Goal: Communication & Community: Answer question/provide support

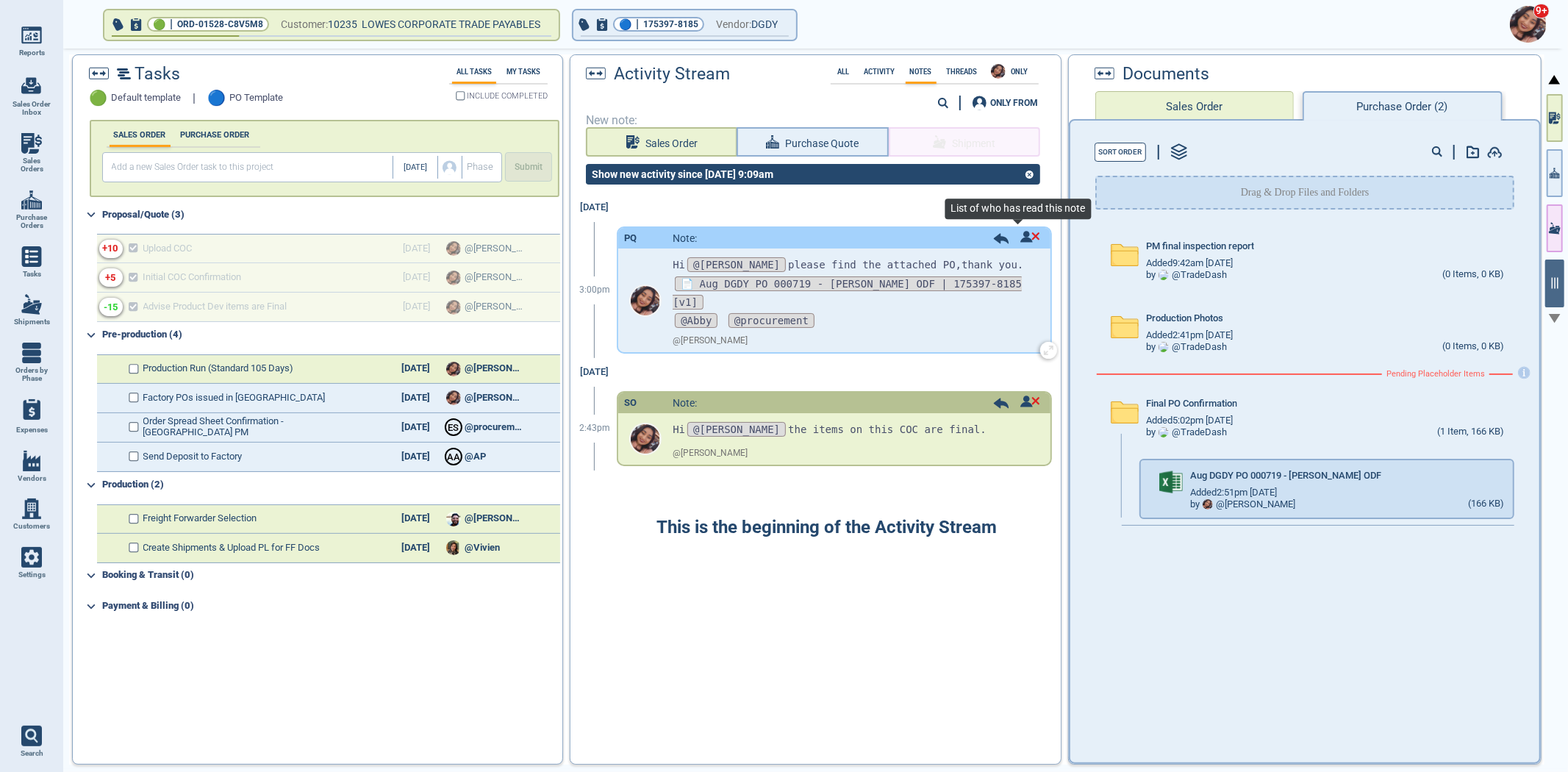
click at [1024, 232] on img at bounding box center [1030, 237] width 20 height 12
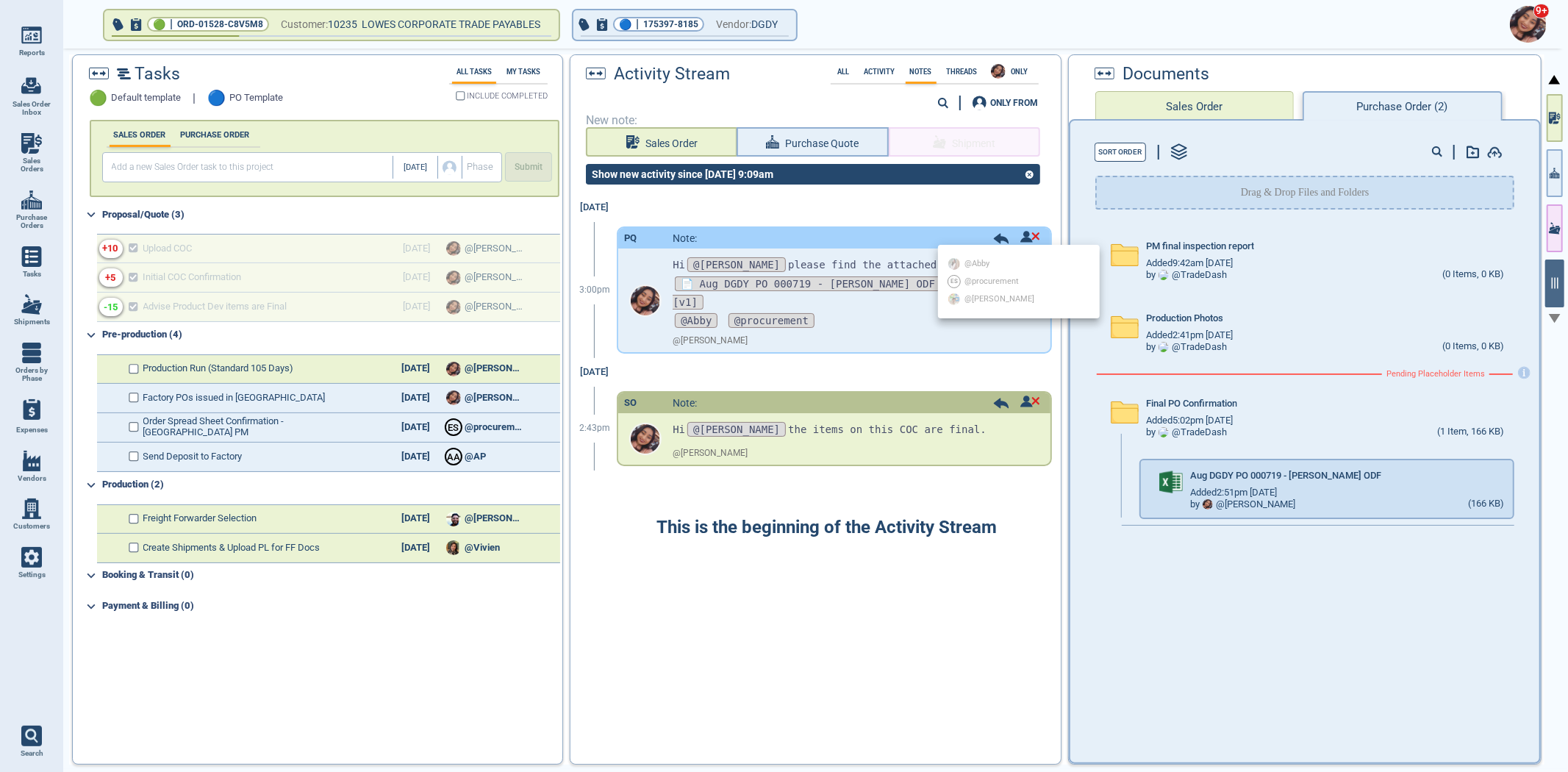
drag, startPoint x: 1261, startPoint y: 680, endPoint x: 1274, endPoint y: 672, distance: 15.3
click at [1264, 679] on div at bounding box center [784, 386] width 1568 height 772
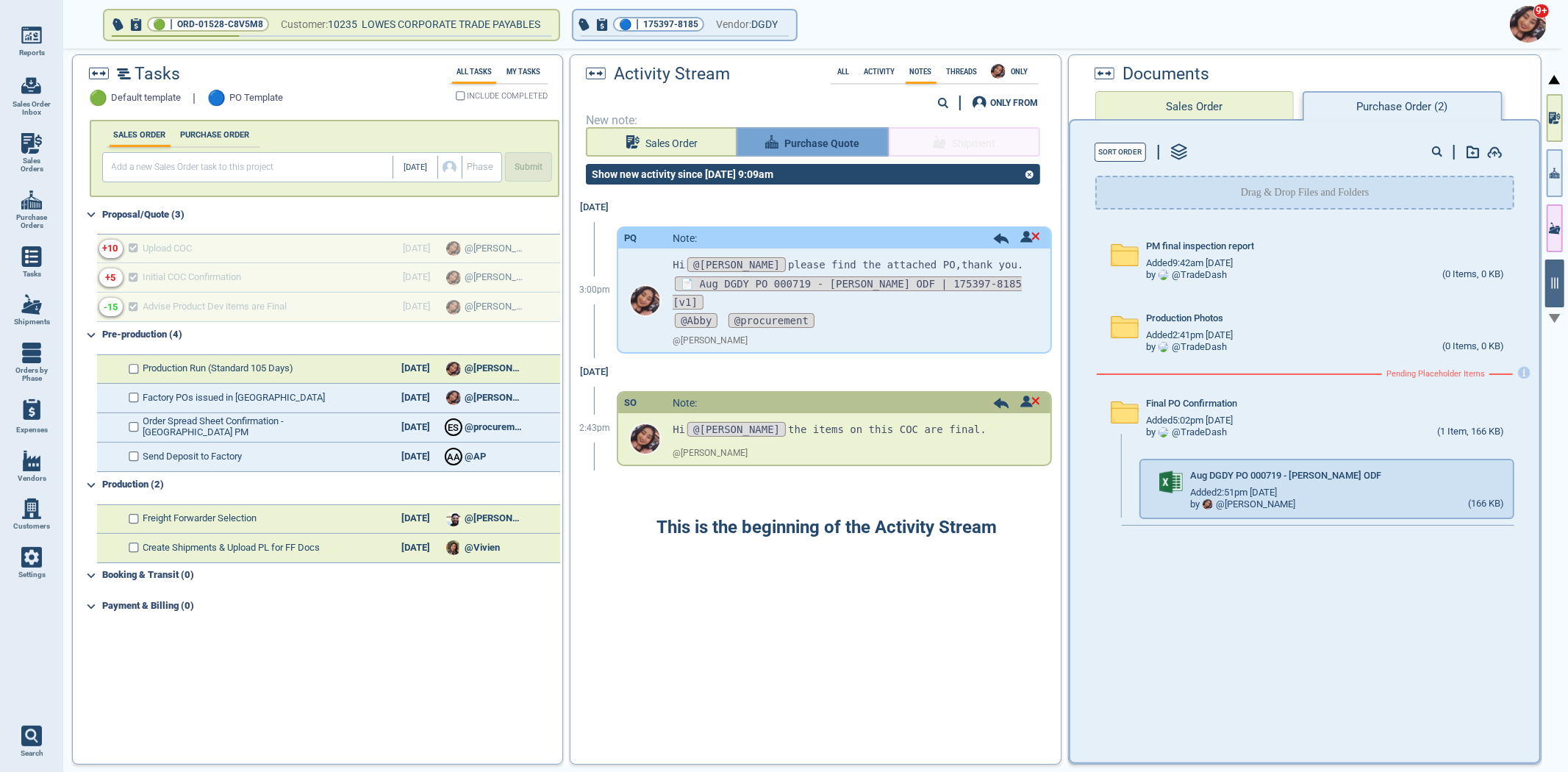
click at [843, 141] on span "Purchase Quote" at bounding box center [822, 144] width 75 height 18
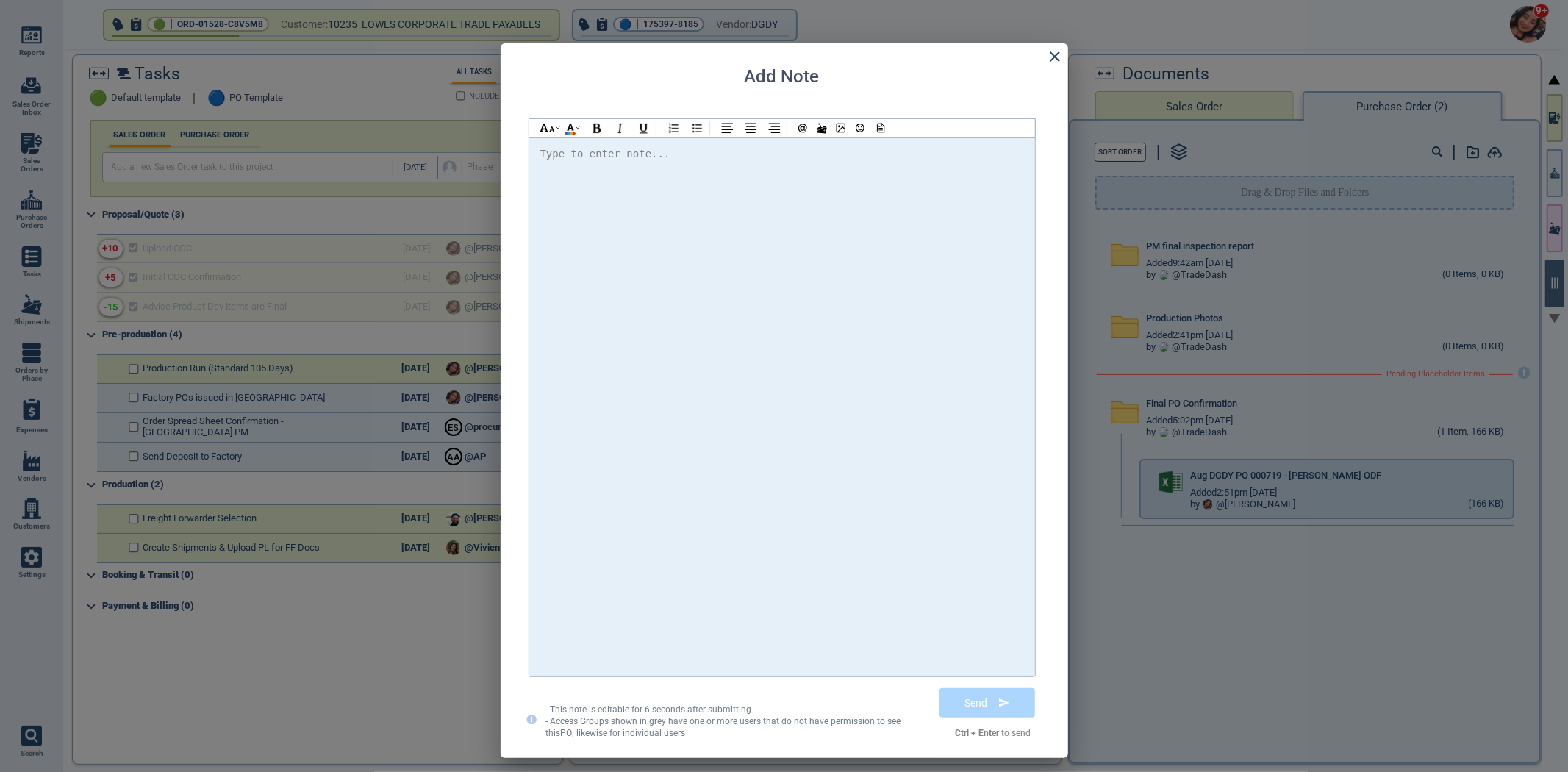
click at [758, 249] on div at bounding box center [782, 407] width 484 height 524
click at [735, 287] on div at bounding box center [782, 407] width 484 height 524
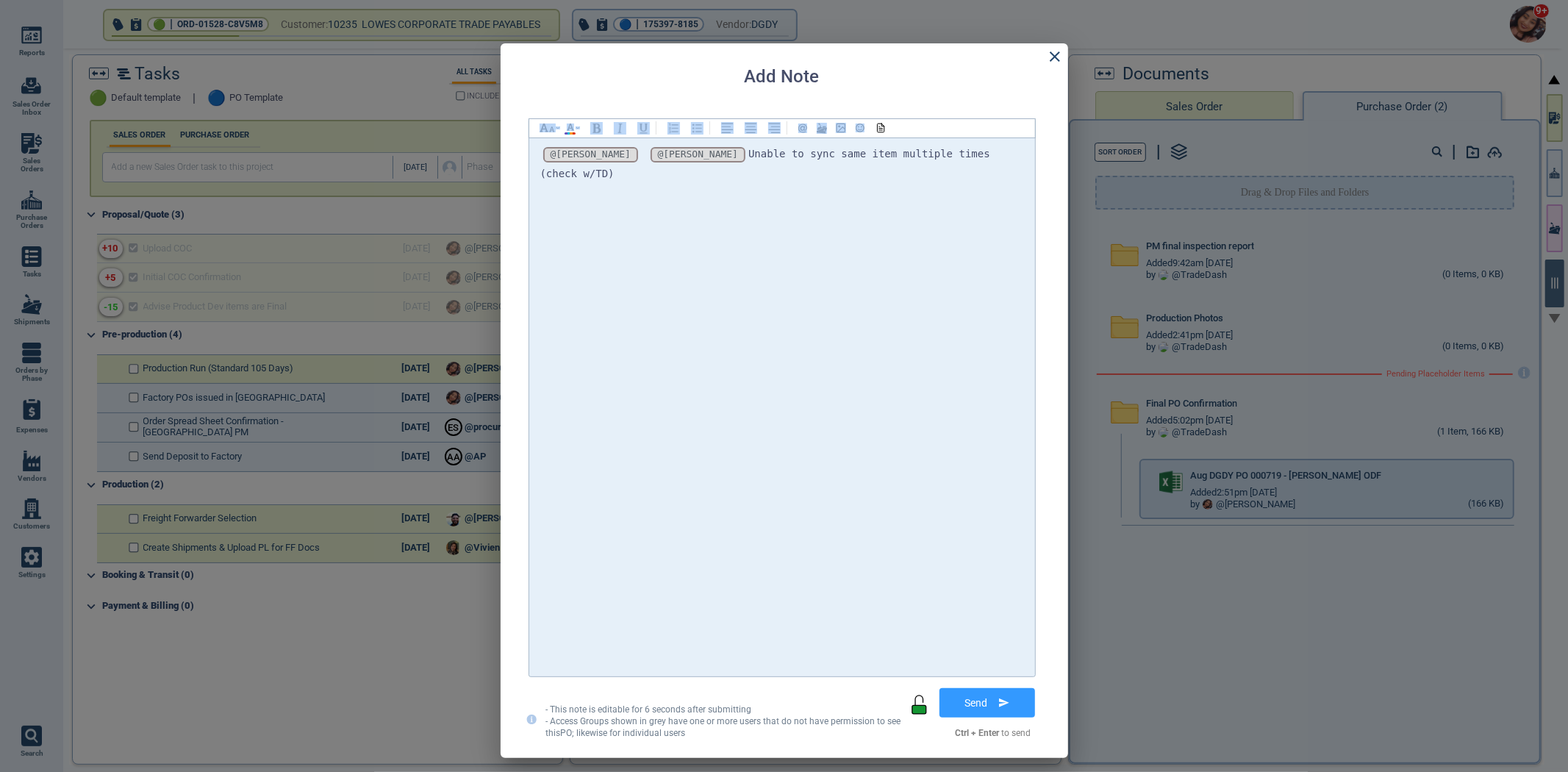
drag, startPoint x: 932, startPoint y: 142, endPoint x: 957, endPoint y: 131, distance: 27.3
click at [957, 131] on div "@[PERSON_NAME] @[PERSON_NAME] @[PERSON_NAME] @[PERSON_NAME] @[PERSON_NAME] @[PE…" at bounding box center [782, 398] width 508 height 559
click at [963, 183] on div at bounding box center [782, 192] width 484 height 18
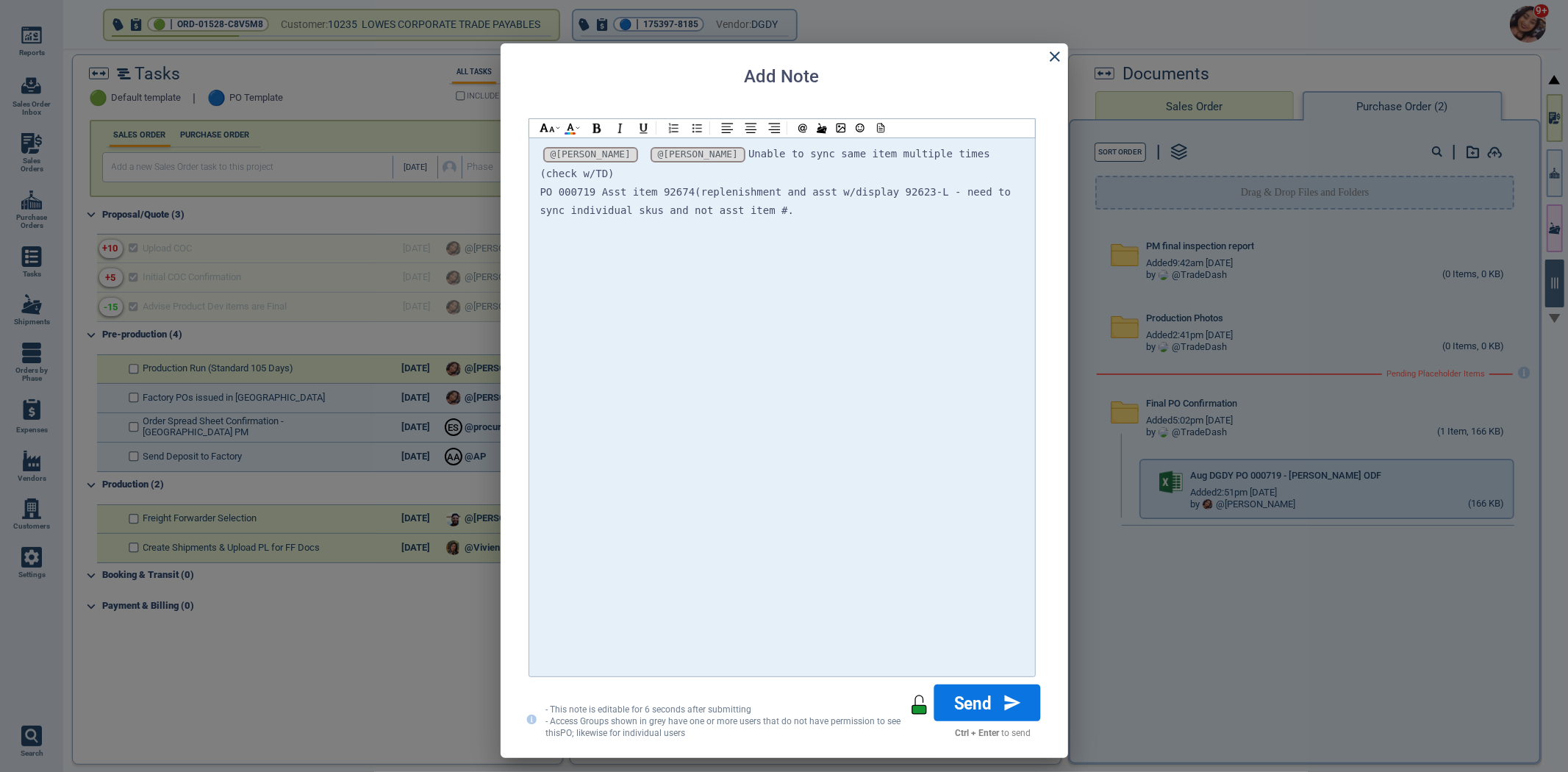
click at [976, 695] on button "Send" at bounding box center [987, 703] width 107 height 37
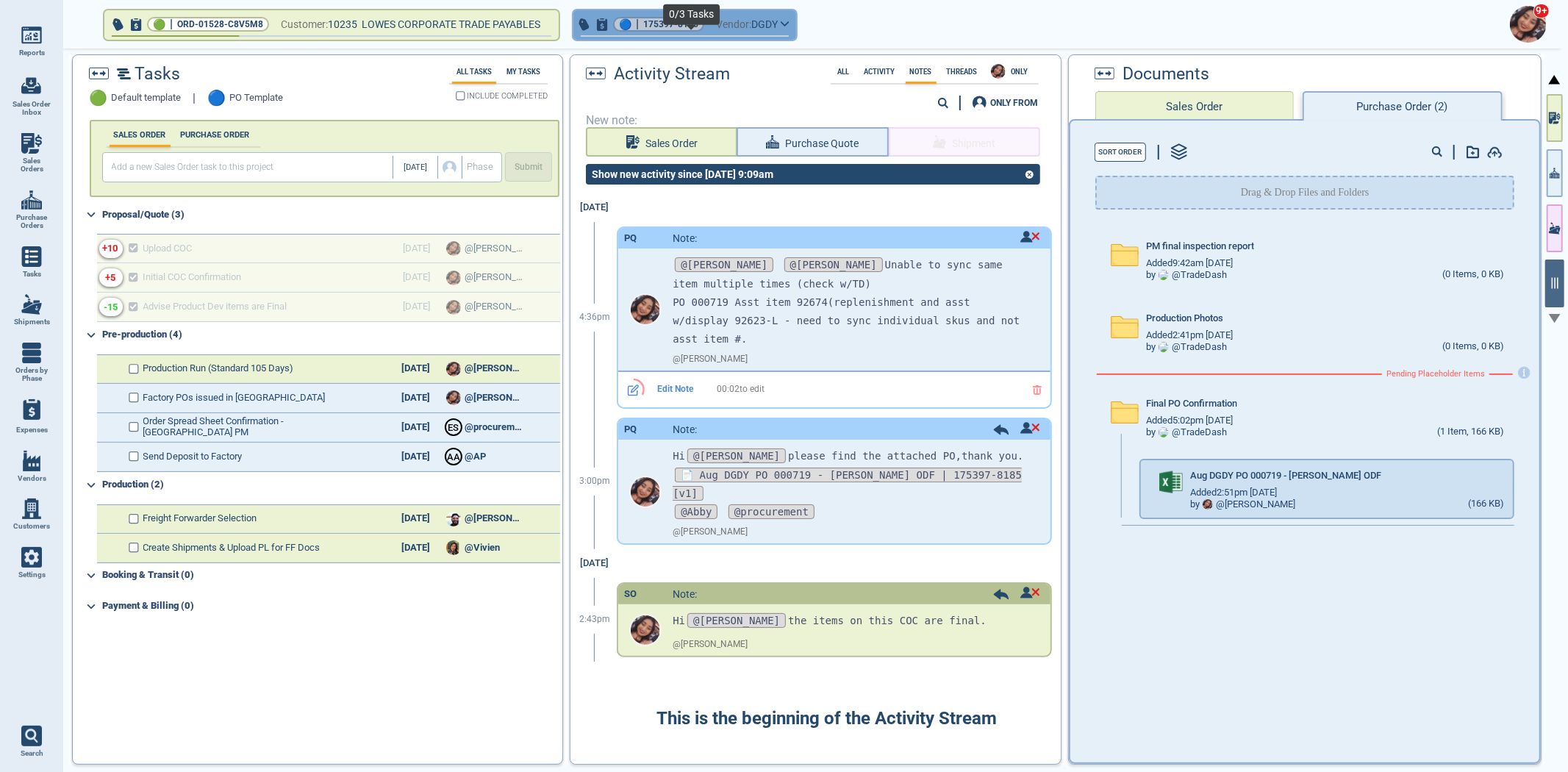
click at [663, 35] on span "button" at bounding box center [685, 36] width 208 height 2
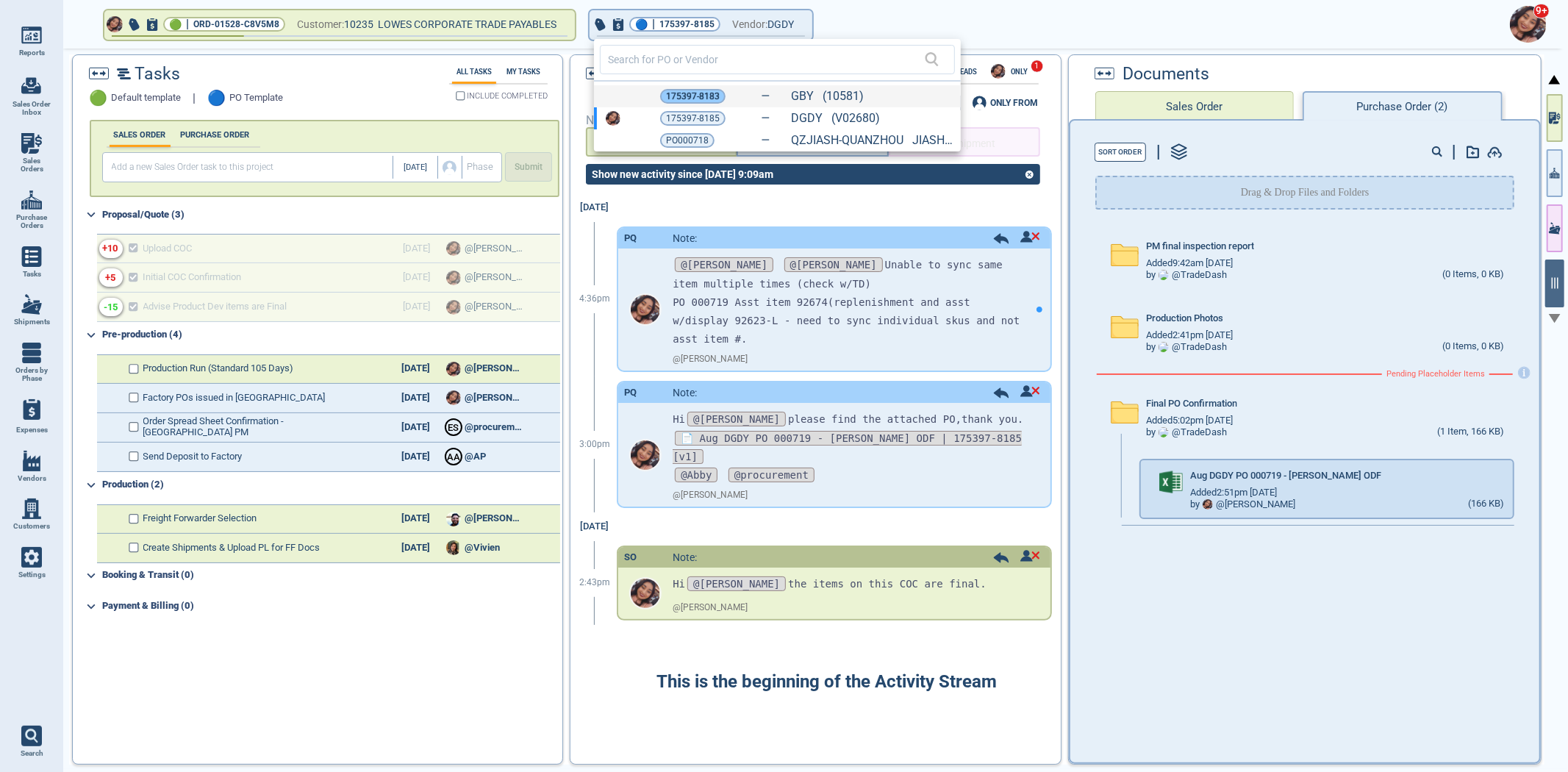
click at [690, 92] on span "175397-8183" at bounding box center [692, 96] width 53 height 15
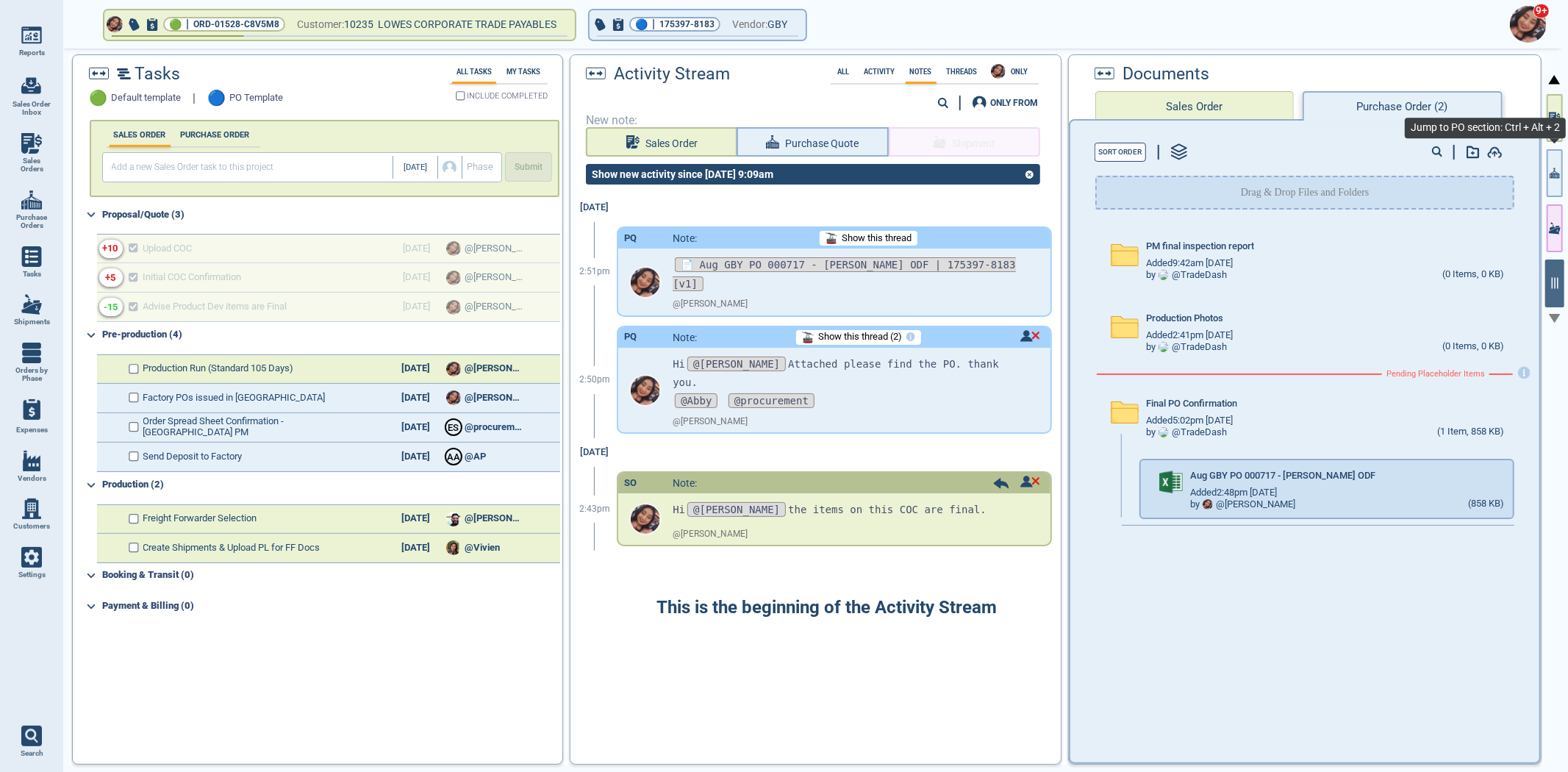
click at [1563, 170] on div at bounding box center [1554, 411] width 20 height 727
click at [1562, 175] on button "button" at bounding box center [1554, 172] width 16 height 47
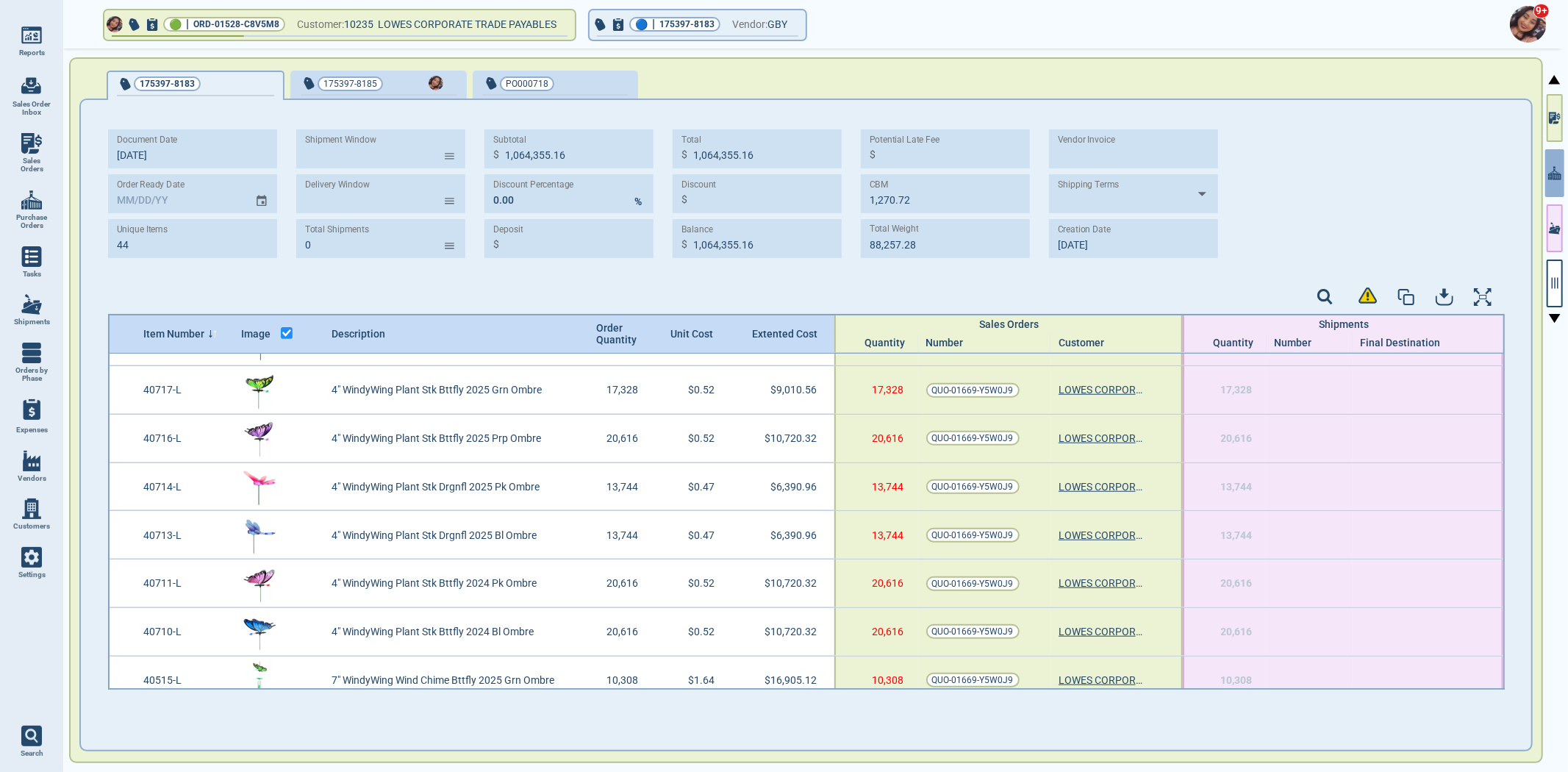
scroll to position [1792, 0]
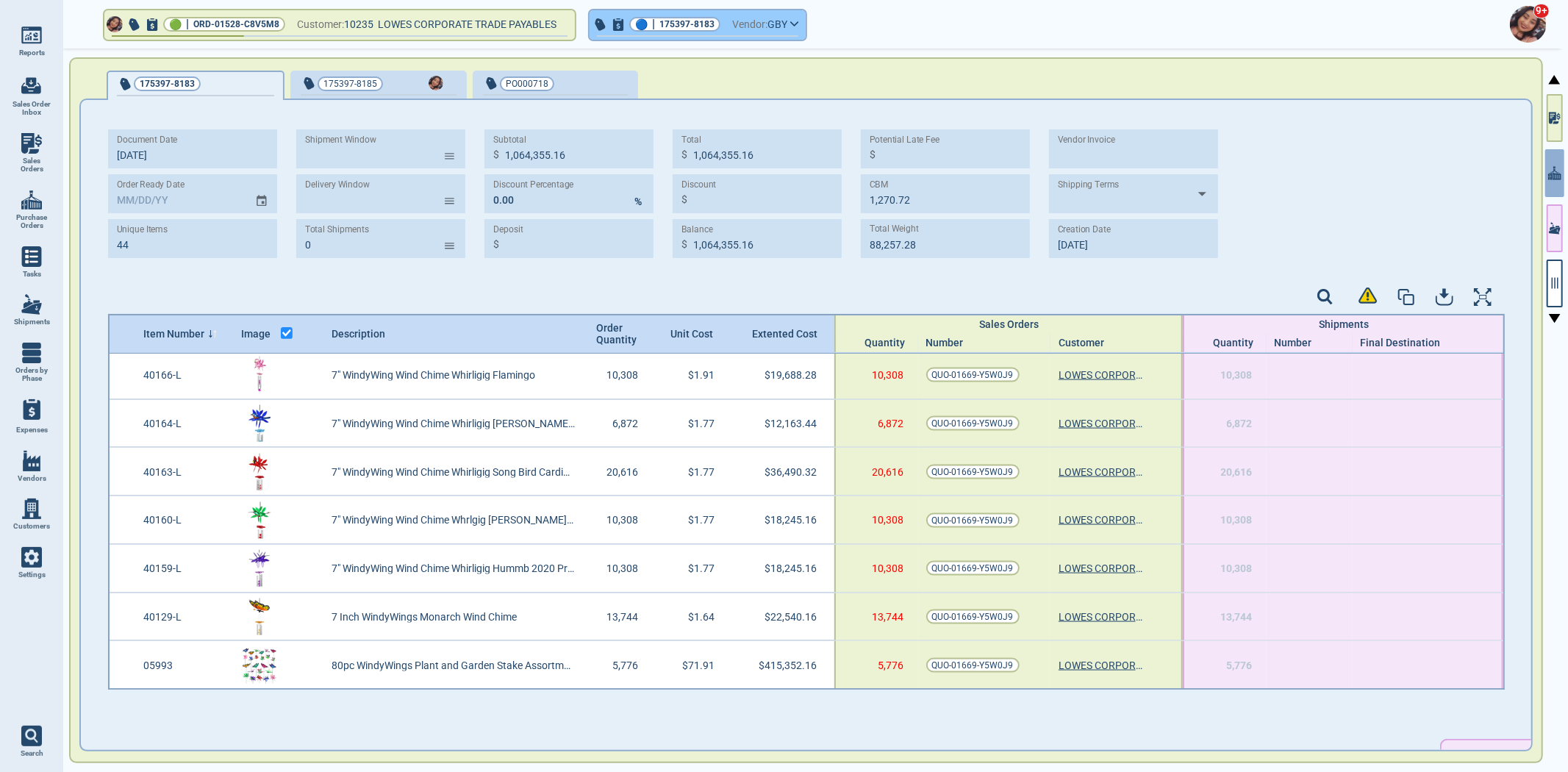
click at [731, 29] on button "🔵 | 175397-8183 Vendor: GBY" at bounding box center [697, 25] width 216 height 29
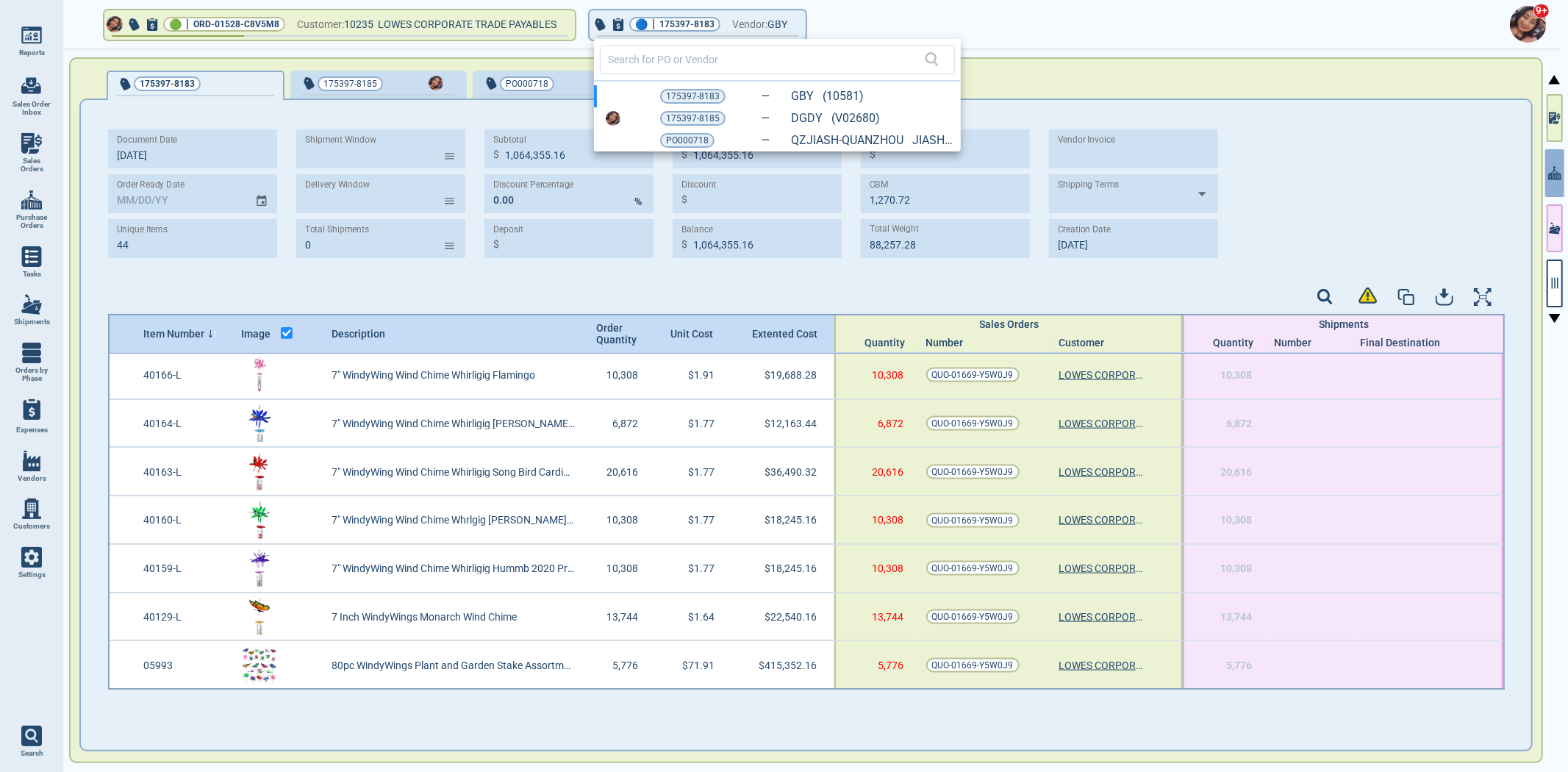
click at [1431, 63] on div at bounding box center [784, 386] width 1568 height 772
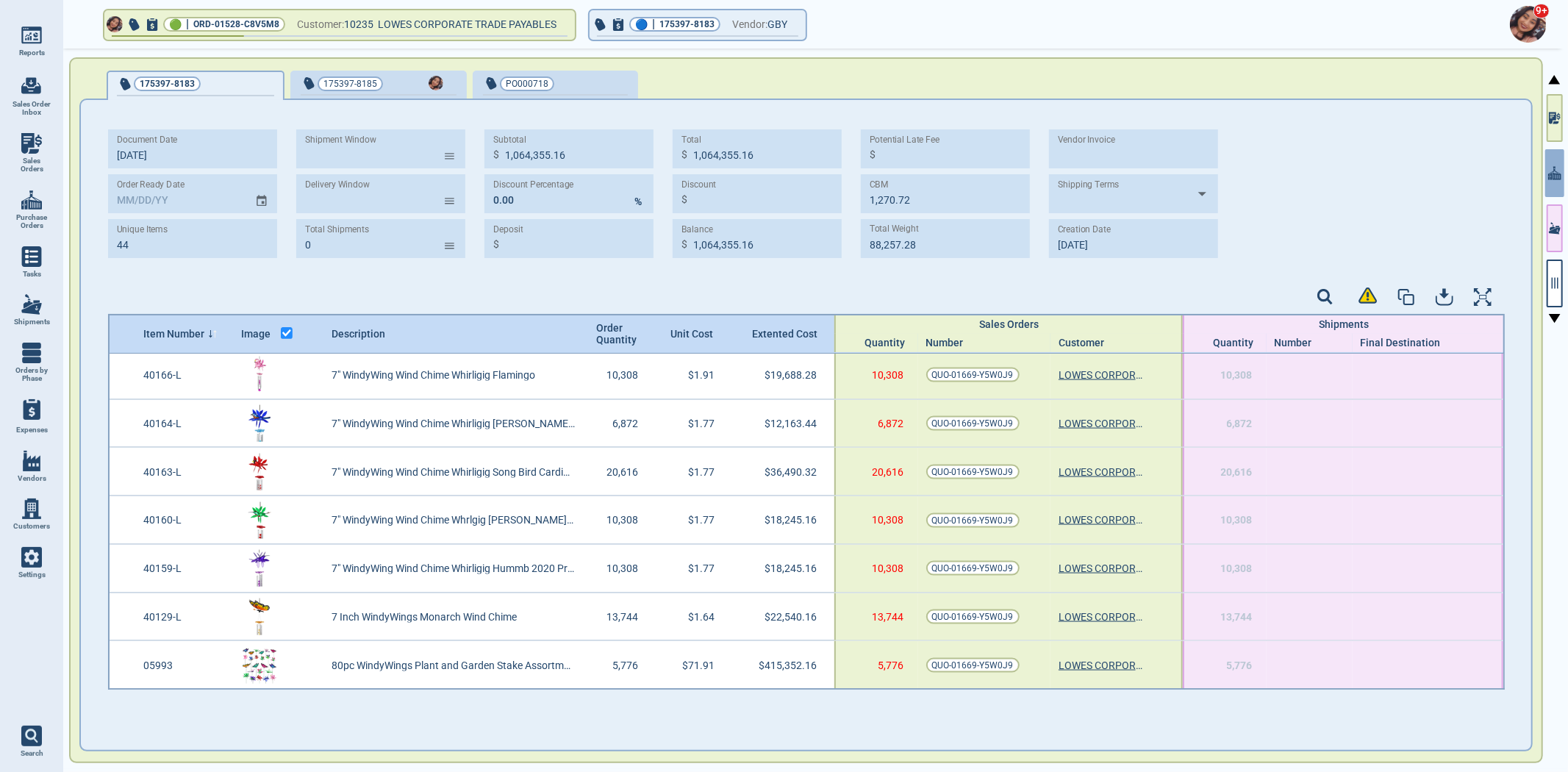
drag, startPoint x: 1560, startPoint y: 295, endPoint x: 1505, endPoint y: 563, distance: 273.6
click at [1560, 295] on button "button" at bounding box center [1554, 283] width 16 height 47
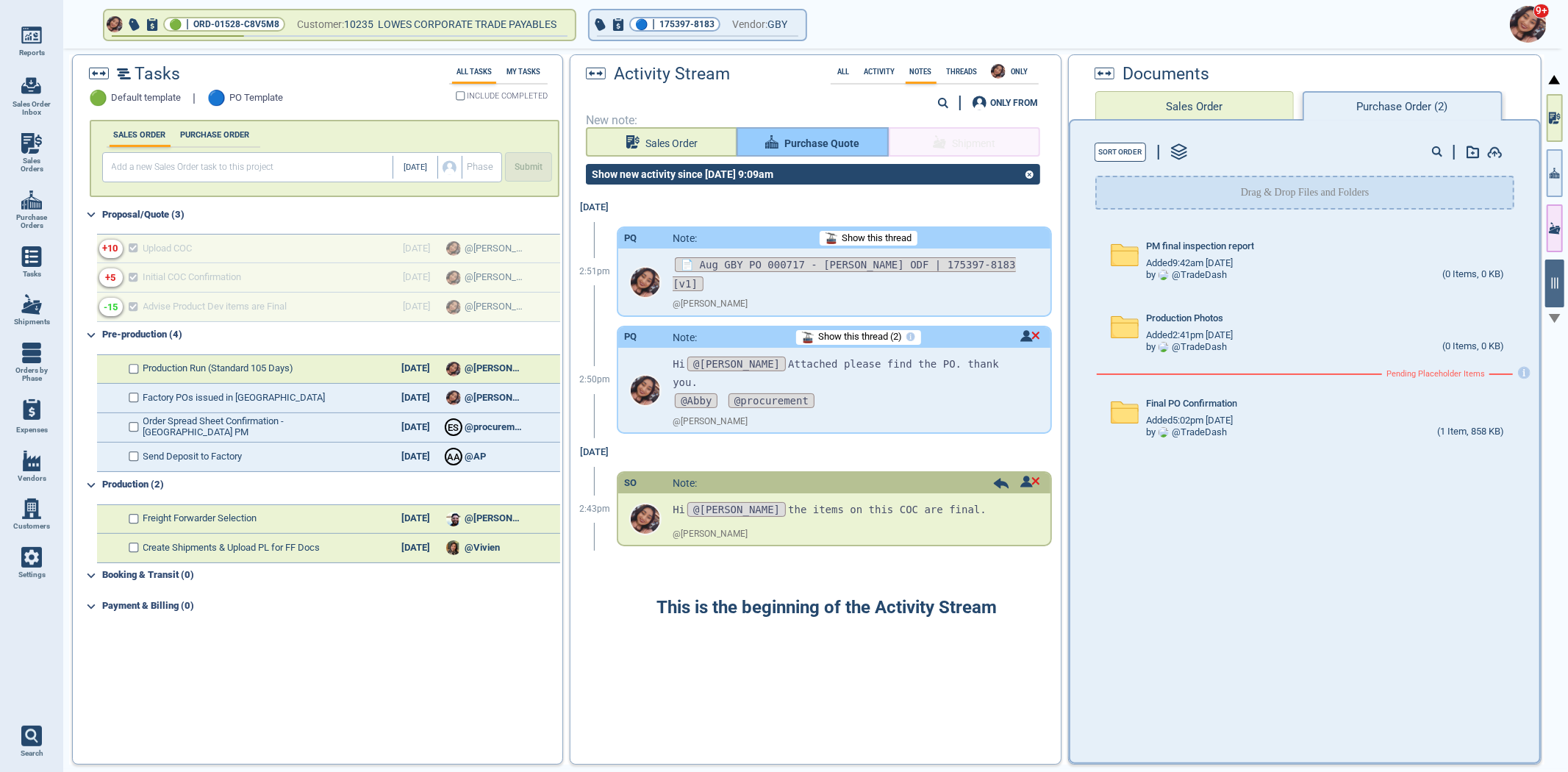
click at [791, 145] on span "Purchase Quote" at bounding box center [822, 144] width 75 height 18
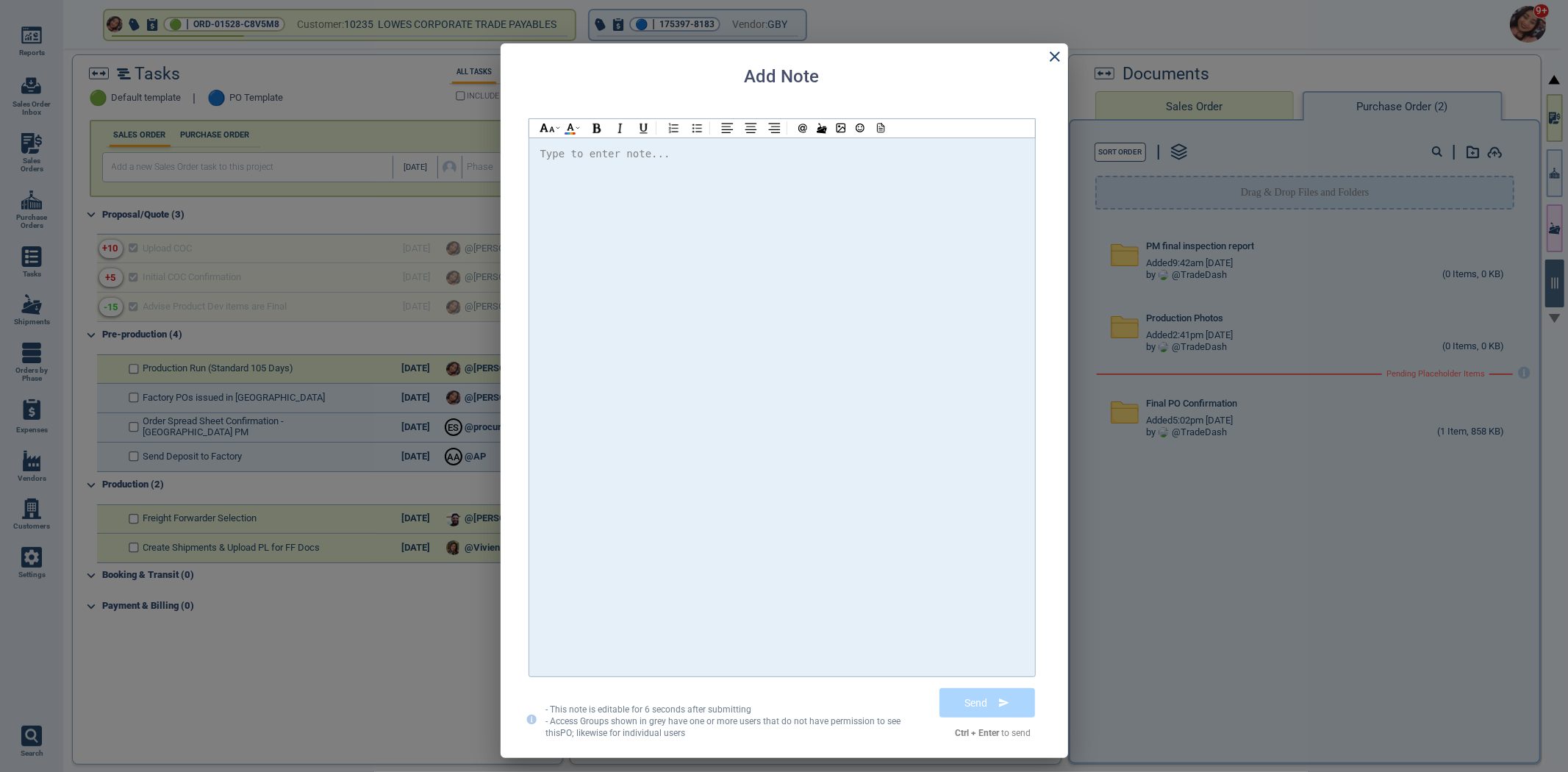
click at [789, 214] on div at bounding box center [782, 407] width 484 height 524
click at [988, 691] on button "Send" at bounding box center [987, 703] width 96 height 29
